Goal: Task Accomplishment & Management: Manage account settings

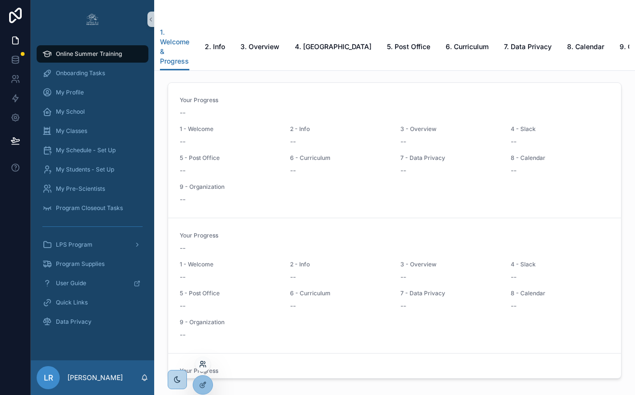
click at [203, 364] on icon at bounding box center [203, 364] width 8 height 8
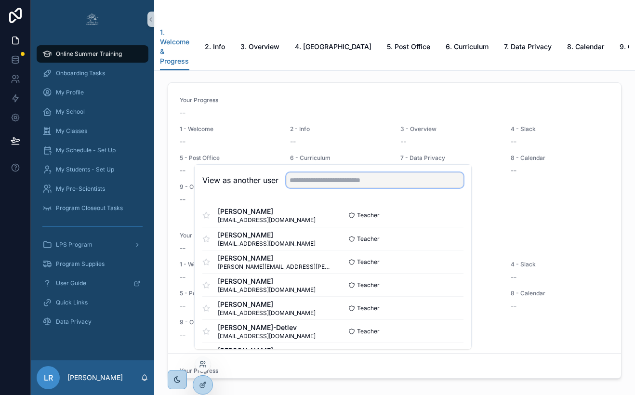
click at [336, 188] on input "text" at bounding box center [374, 179] width 177 height 15
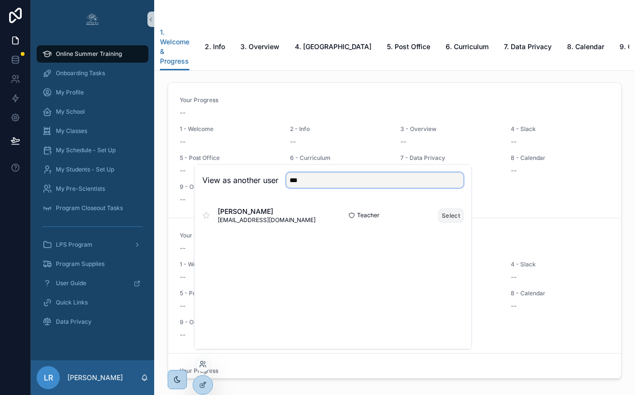
type input "***"
click at [449, 223] on button "Select" at bounding box center [450, 216] width 25 height 14
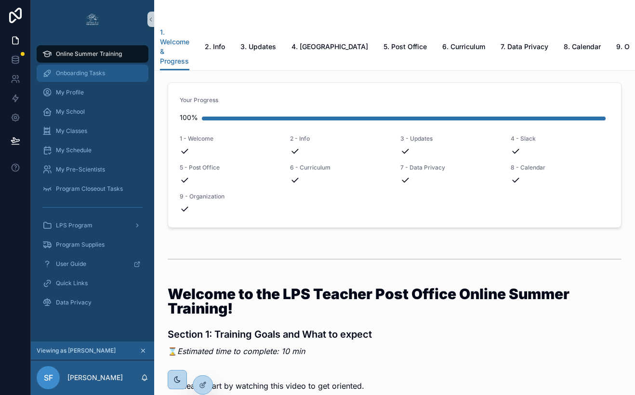
click at [96, 76] on span "Onboarding Tasks" at bounding box center [80, 73] width 49 height 8
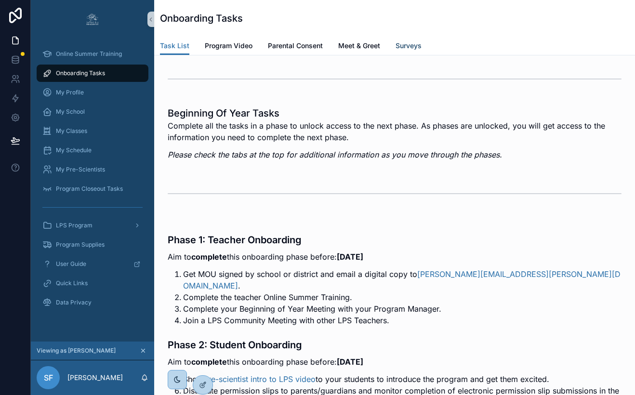
click at [405, 46] on span "Surveys" at bounding box center [408, 46] width 26 height 10
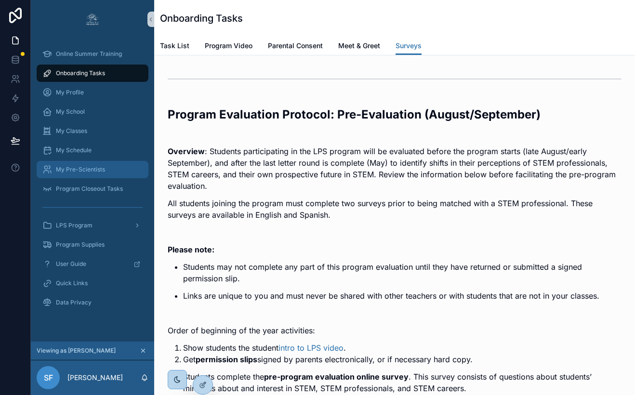
click at [92, 168] on span "My Pre-Scientists" at bounding box center [80, 170] width 49 height 8
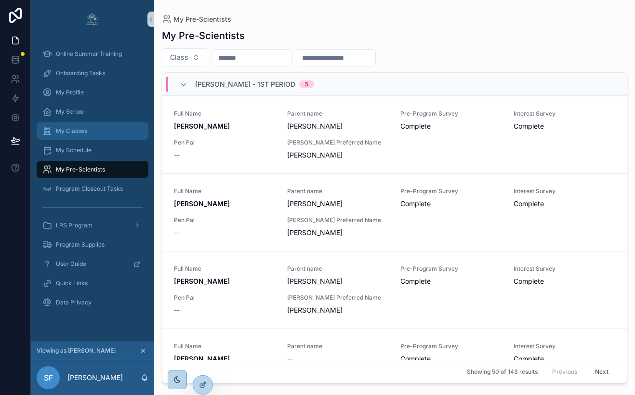
click at [91, 137] on div "My Classes" at bounding box center [92, 130] width 100 height 15
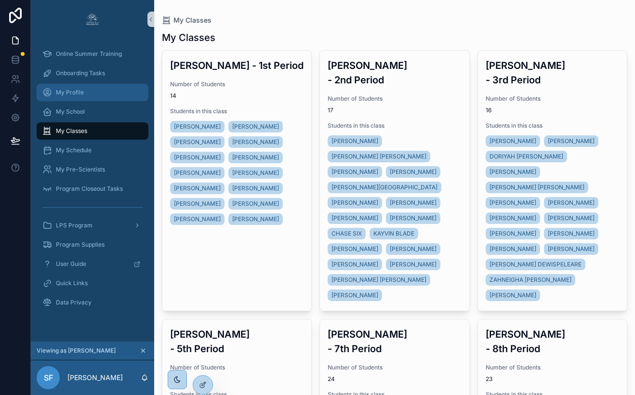
click at [92, 87] on div "My Profile" at bounding box center [92, 92] width 100 height 15
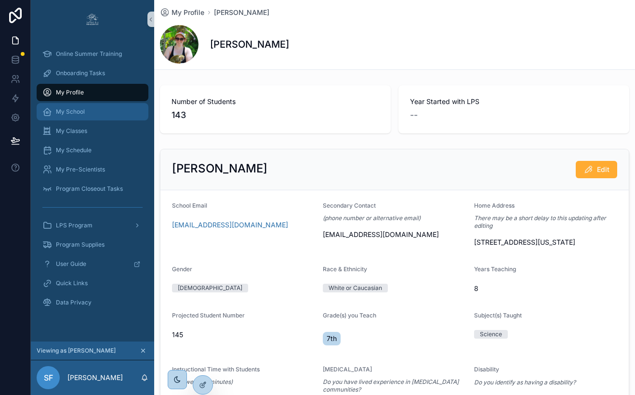
click at [91, 112] on div "My School" at bounding box center [92, 111] width 100 height 15
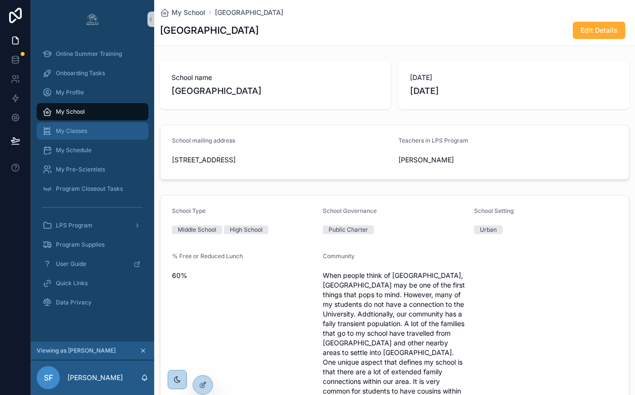
click at [96, 131] on div "My Classes" at bounding box center [92, 130] width 100 height 15
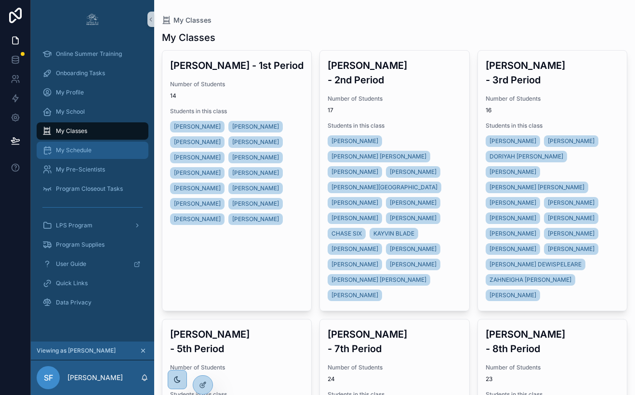
click at [99, 151] on div "My Schedule" at bounding box center [92, 150] width 100 height 15
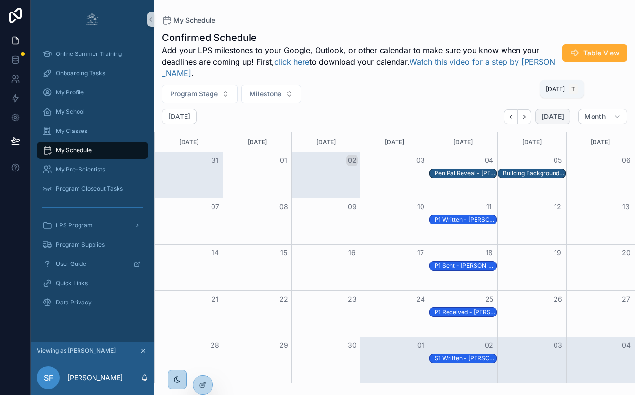
click at [557, 118] on span "Today" at bounding box center [552, 116] width 23 height 9
click at [103, 169] on span "My Pre-Scientists" at bounding box center [80, 170] width 49 height 8
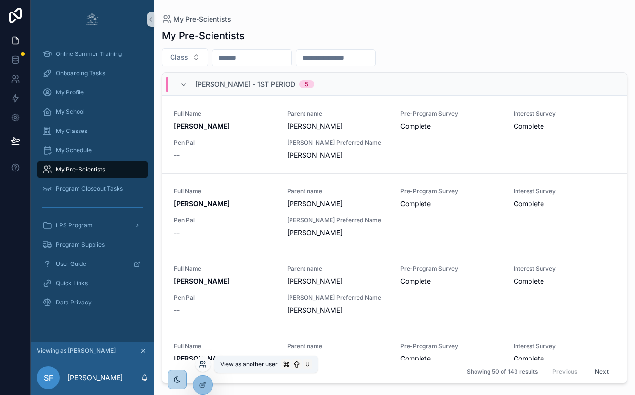
click at [204, 365] on icon at bounding box center [203, 364] width 8 height 8
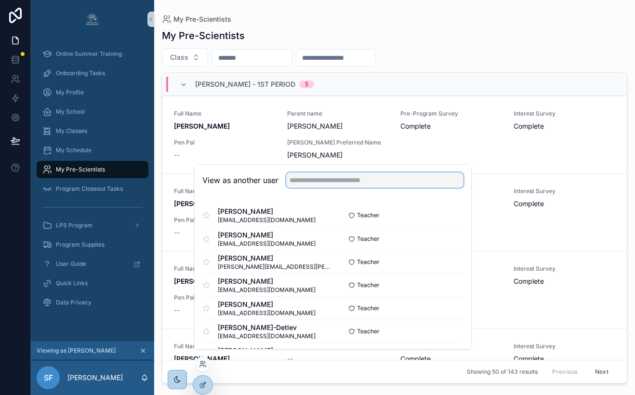
click at [323, 188] on input "text" at bounding box center [374, 179] width 177 height 15
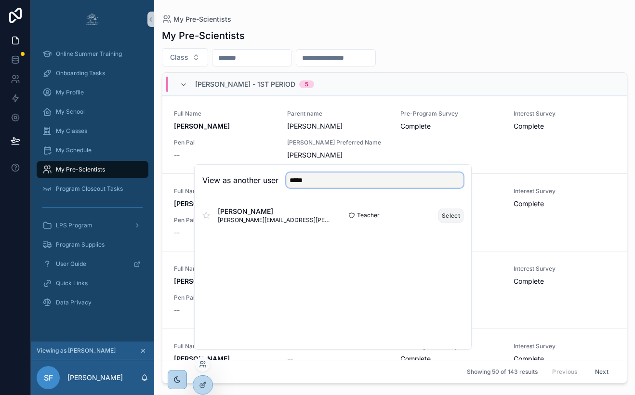
type input "*****"
click at [449, 223] on button "Select" at bounding box center [450, 216] width 25 height 14
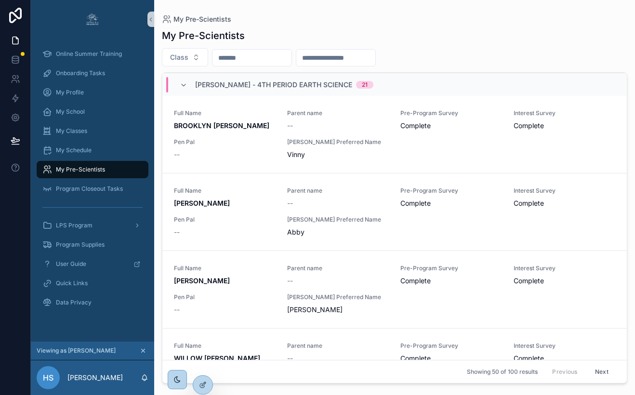
scroll to position [2951, 0]
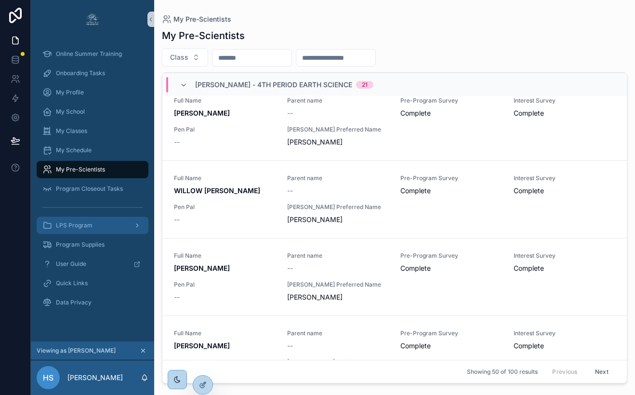
click at [100, 221] on div "LPS Program" at bounding box center [92, 225] width 100 height 15
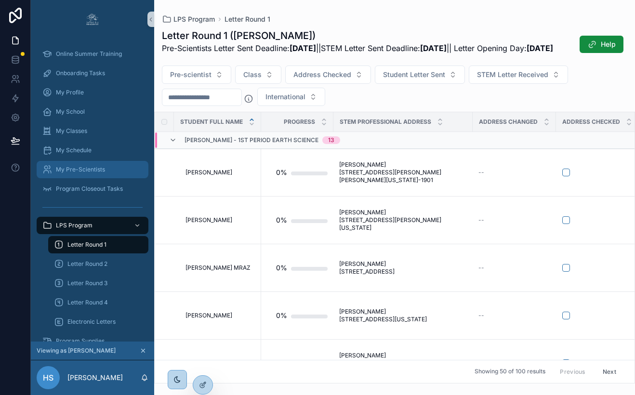
click at [98, 169] on span "My Pre-Scientists" at bounding box center [80, 170] width 49 height 8
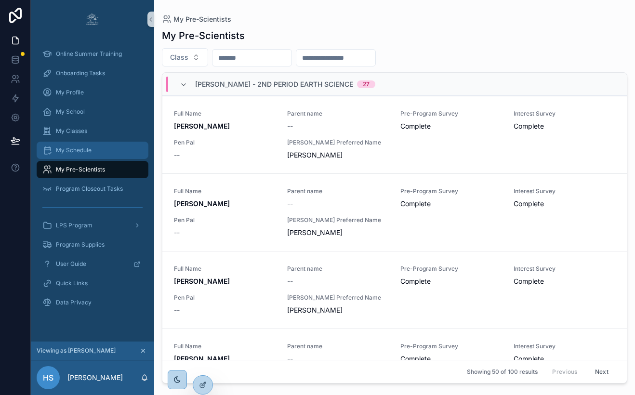
click at [98, 148] on div "My Schedule" at bounding box center [92, 150] width 100 height 15
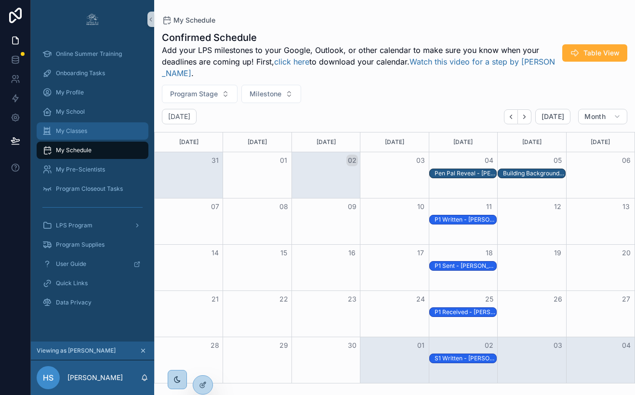
click at [91, 136] on div "My Classes" at bounding box center [92, 130] width 100 height 15
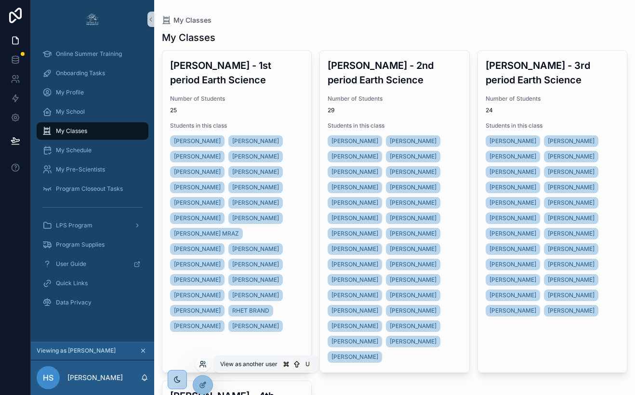
click at [204, 363] on icon at bounding box center [204, 362] width 1 height 2
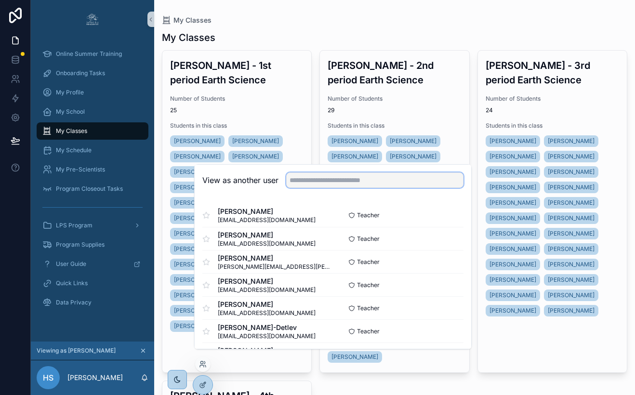
click at [351, 188] on input "text" at bounding box center [374, 179] width 177 height 15
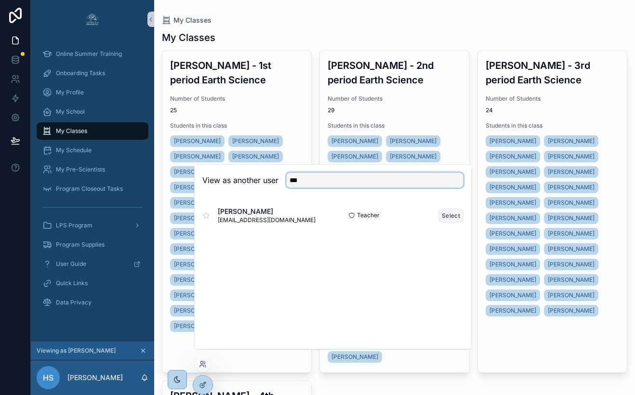
type input "***"
click at [451, 223] on button "Select" at bounding box center [450, 216] width 25 height 14
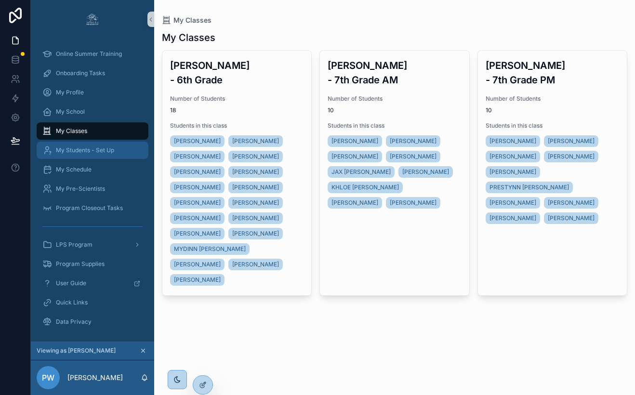
click at [104, 150] on span "My Students - Set Up" at bounding box center [85, 150] width 58 height 8
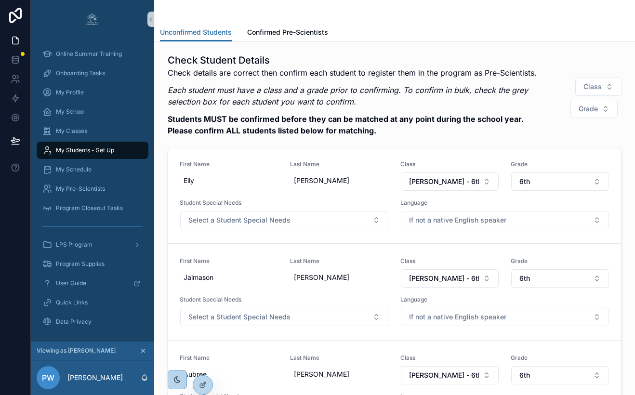
scroll to position [1814, 0]
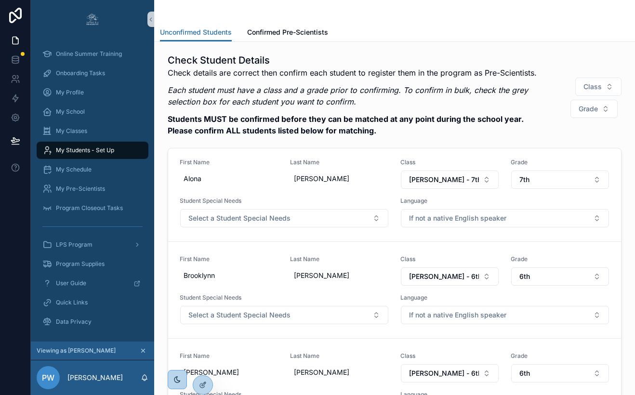
click at [376, 91] on div "[PERSON_NAME]" at bounding box center [339, 81] width 99 height 17
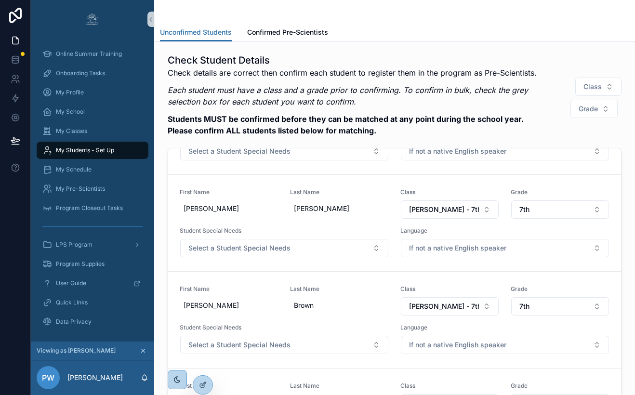
scroll to position [0, 0]
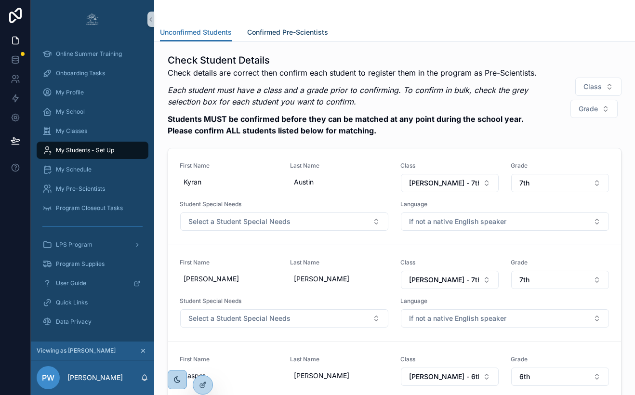
click at [310, 29] on span "Confirmed Pre-Scientists" at bounding box center [287, 32] width 81 height 10
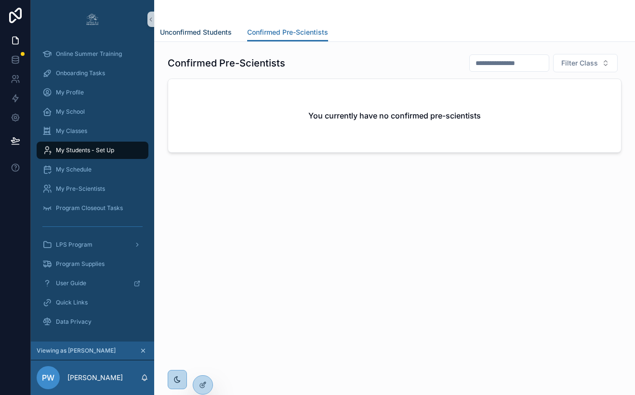
click at [208, 25] on link "Unconfirmed Students" at bounding box center [196, 33] width 72 height 19
